Goal: Task Accomplishment & Management: Manage account settings

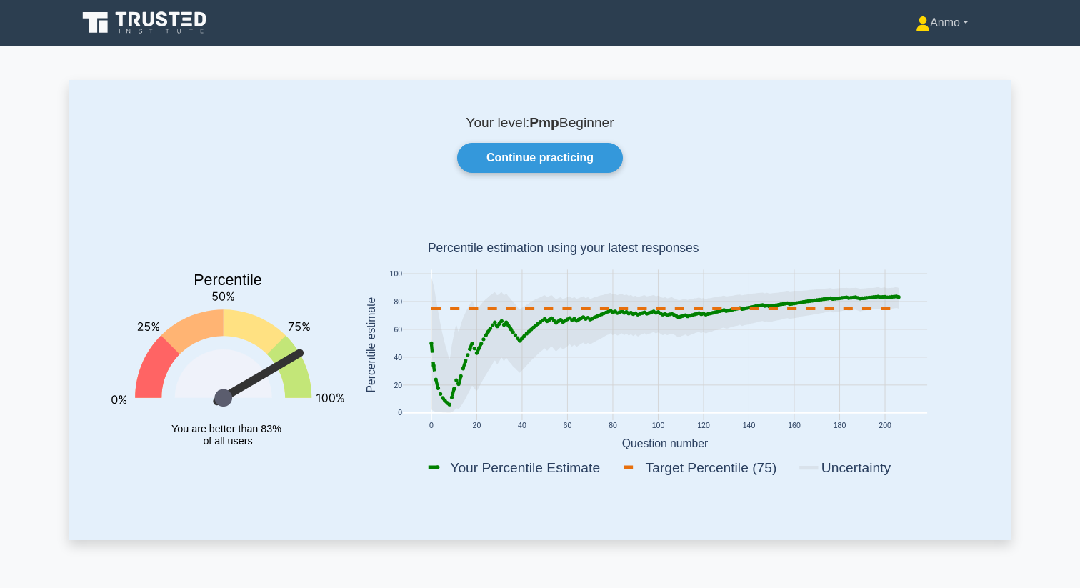
click at [922, 26] on link "Anmo" at bounding box center [941, 23] width 121 height 29
click at [914, 55] on link "Profile" at bounding box center [938, 56] width 113 height 23
click at [938, 26] on link "Anmo" at bounding box center [941, 23] width 121 height 29
click at [935, 81] on link "Settings" at bounding box center [938, 79] width 113 height 23
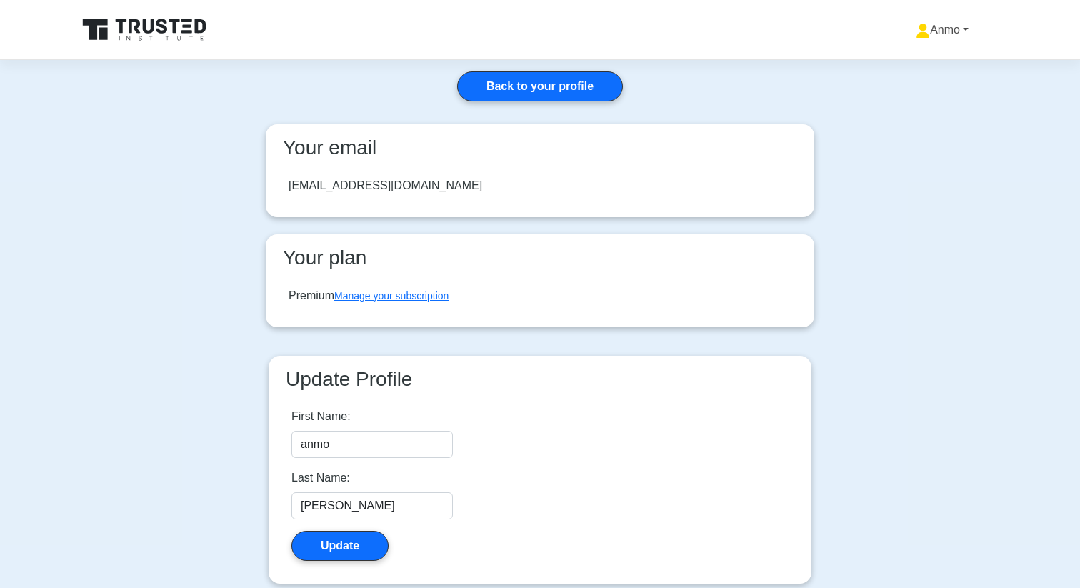
click at [919, 28] on icon at bounding box center [923, 28] width 8 height 8
click at [915, 58] on link "Profile" at bounding box center [938, 63] width 113 height 23
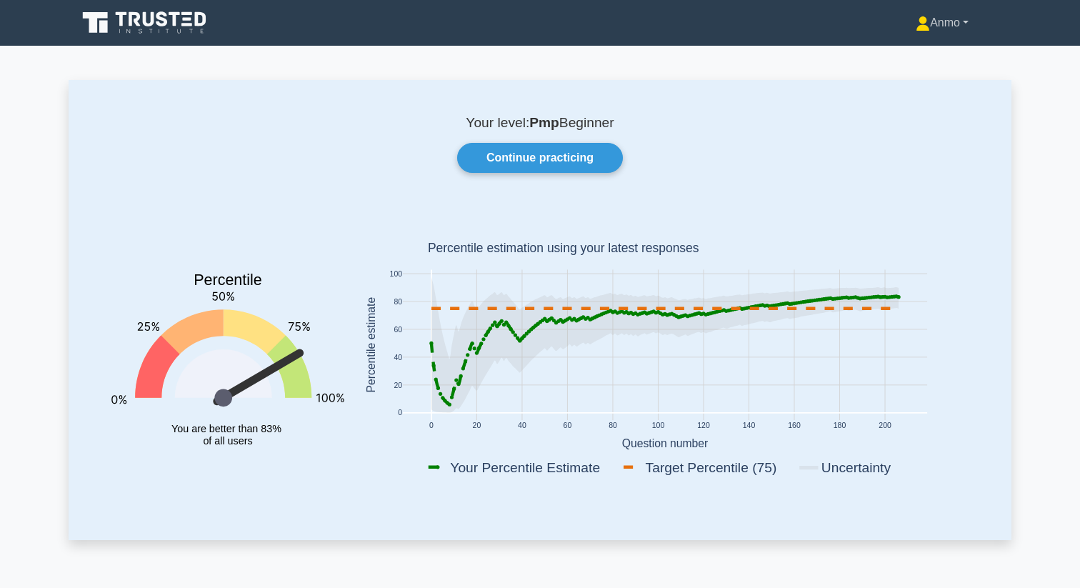
click at [930, 30] on link "Anmo" at bounding box center [941, 23] width 121 height 29
click at [933, 81] on link "Settings" at bounding box center [938, 79] width 113 height 23
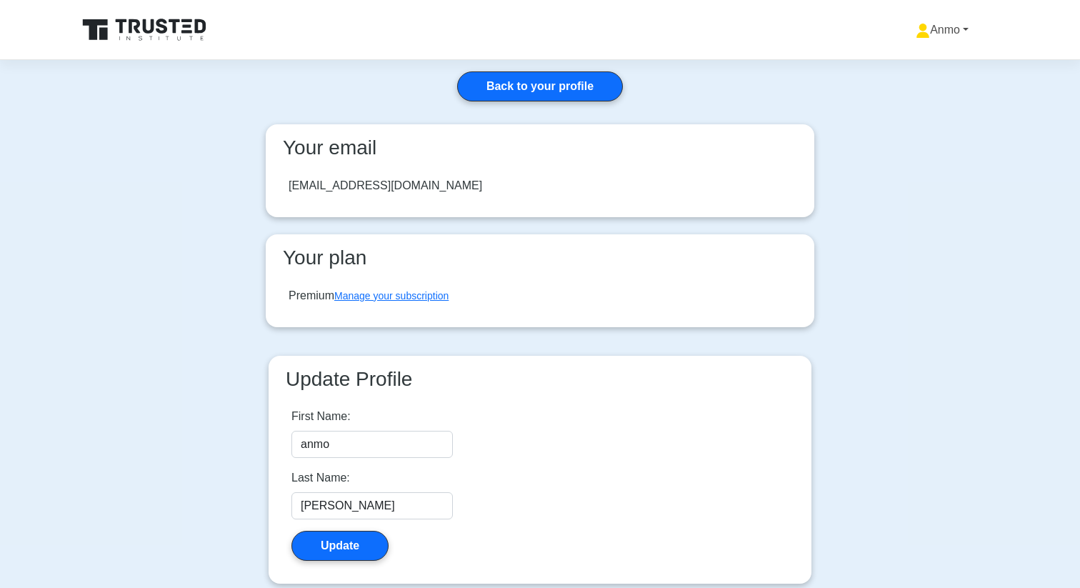
click at [919, 35] on icon at bounding box center [922, 31] width 14 height 14
click at [908, 53] on link "Profile" at bounding box center [938, 63] width 113 height 23
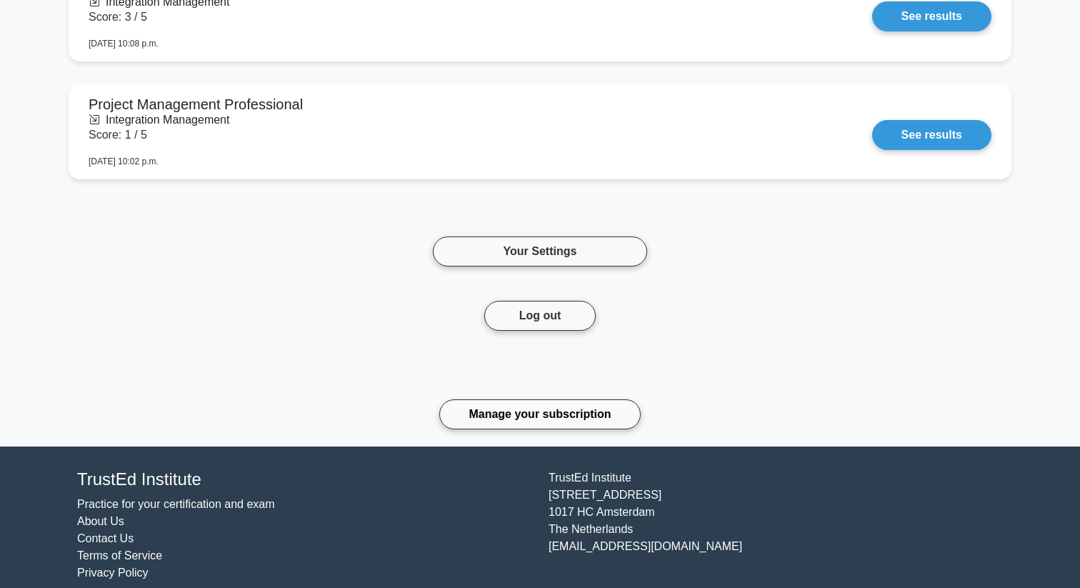
scroll to position [2124, 0]
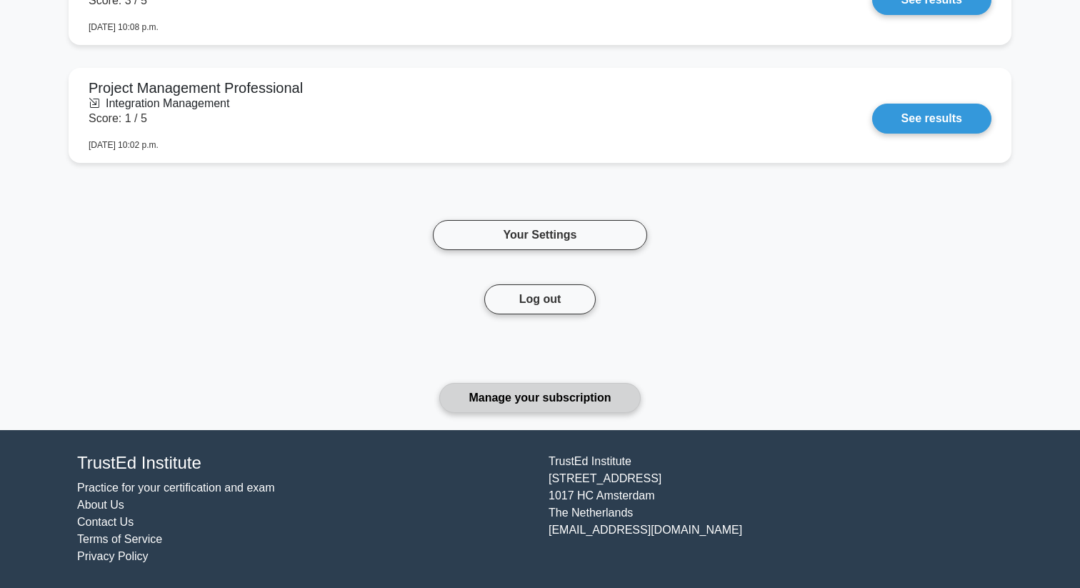
click at [559, 388] on link "Manage your subscription" at bounding box center [539, 398] width 201 height 30
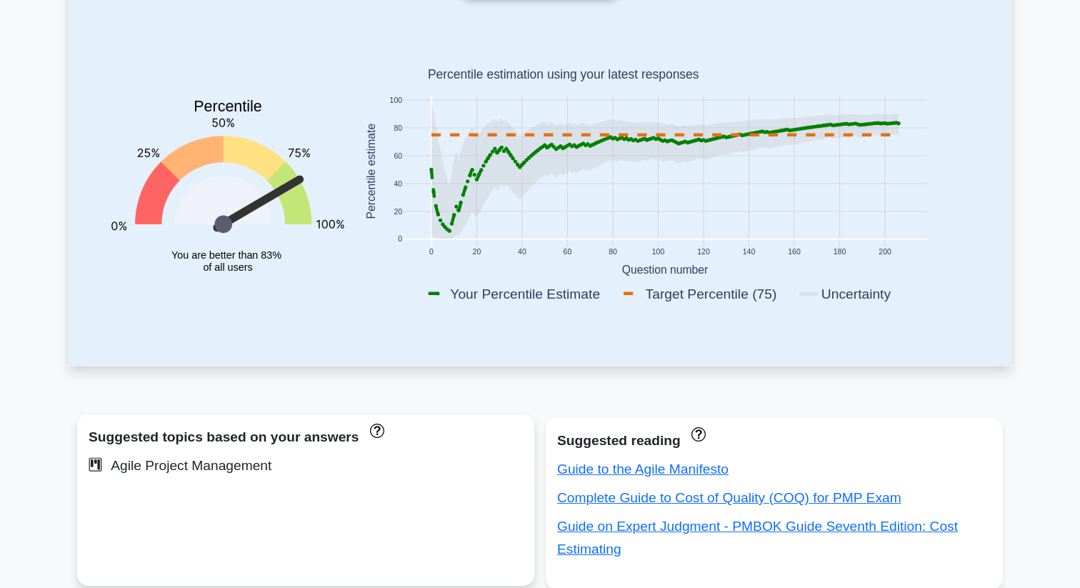
scroll to position [0, 0]
